Goal: Transaction & Acquisition: Purchase product/service

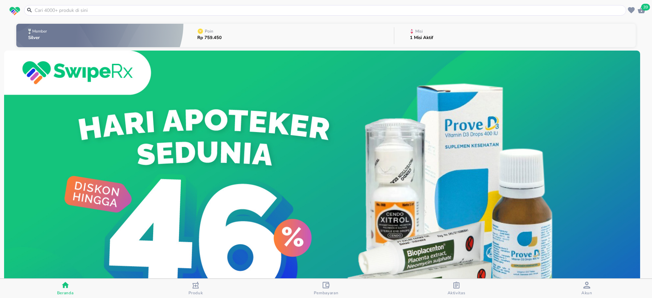
click at [464, 287] on div "Aktivitas" at bounding box center [456, 289] width 18 height 14
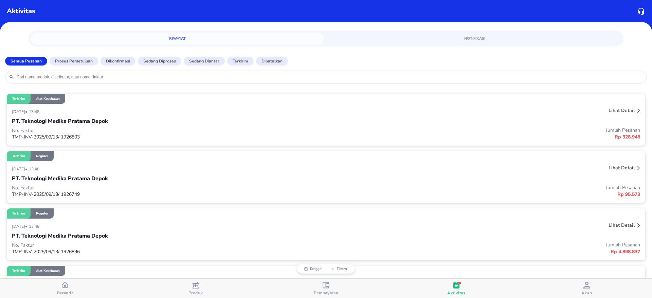
click at [64, 285] on icon "button" at bounding box center [64, 285] width 7 height 6
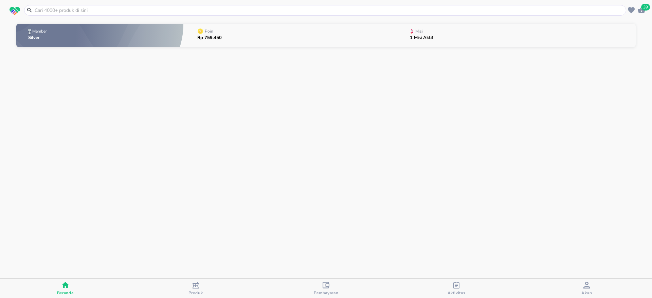
click at [52, 9] on input "text" at bounding box center [329, 10] width 590 height 7
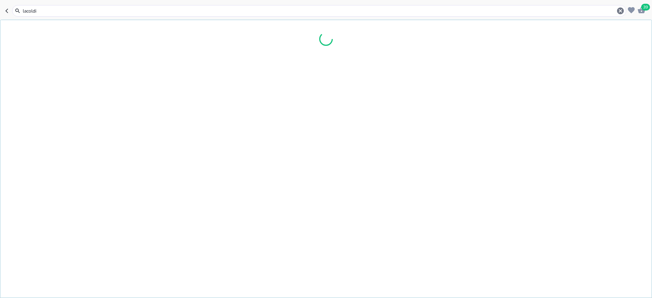
type input "lacoldin"
